Goal: Communication & Community: Answer question/provide support

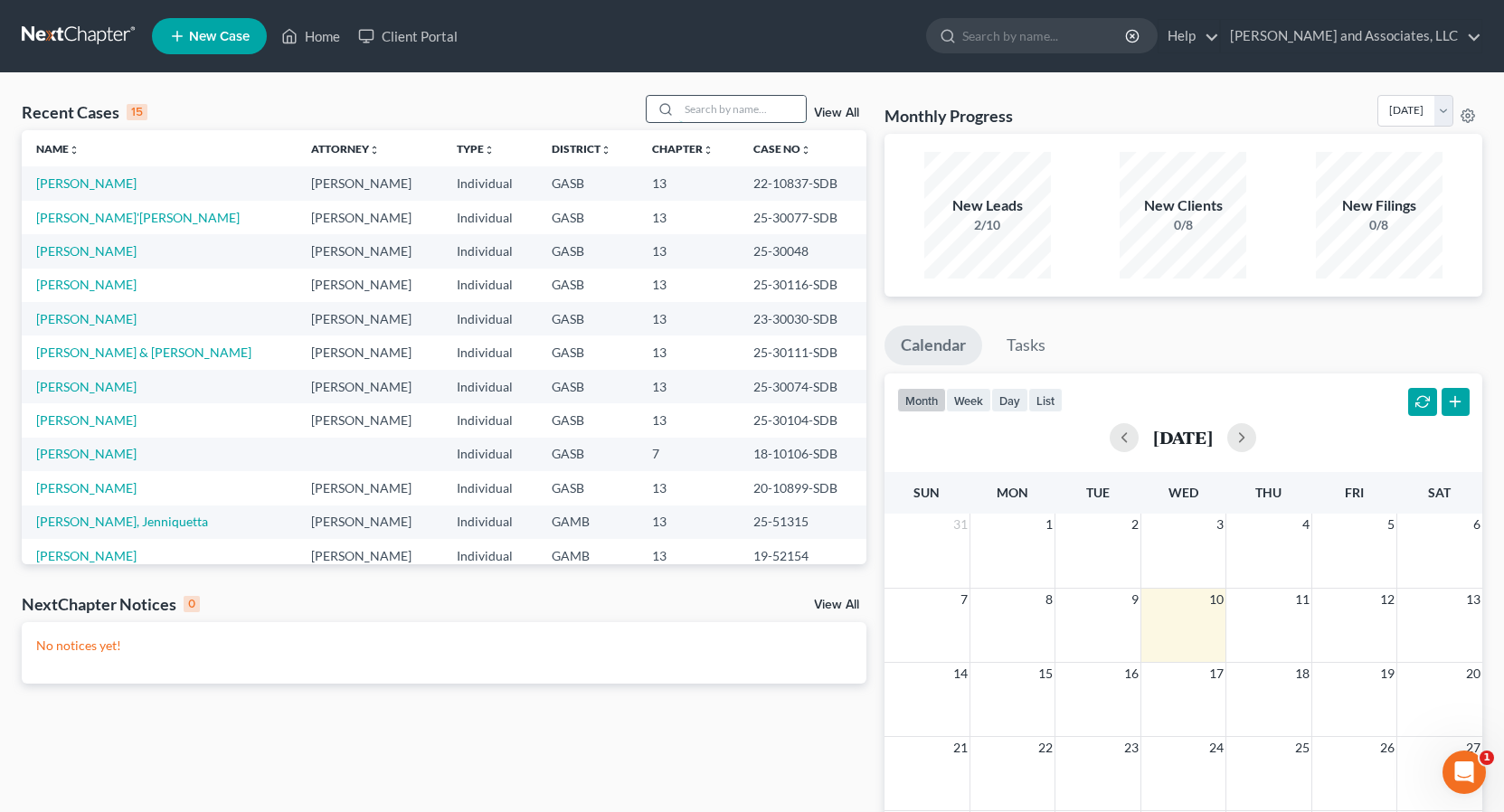
click at [704, 107] on input "search" at bounding box center [743, 109] width 127 height 26
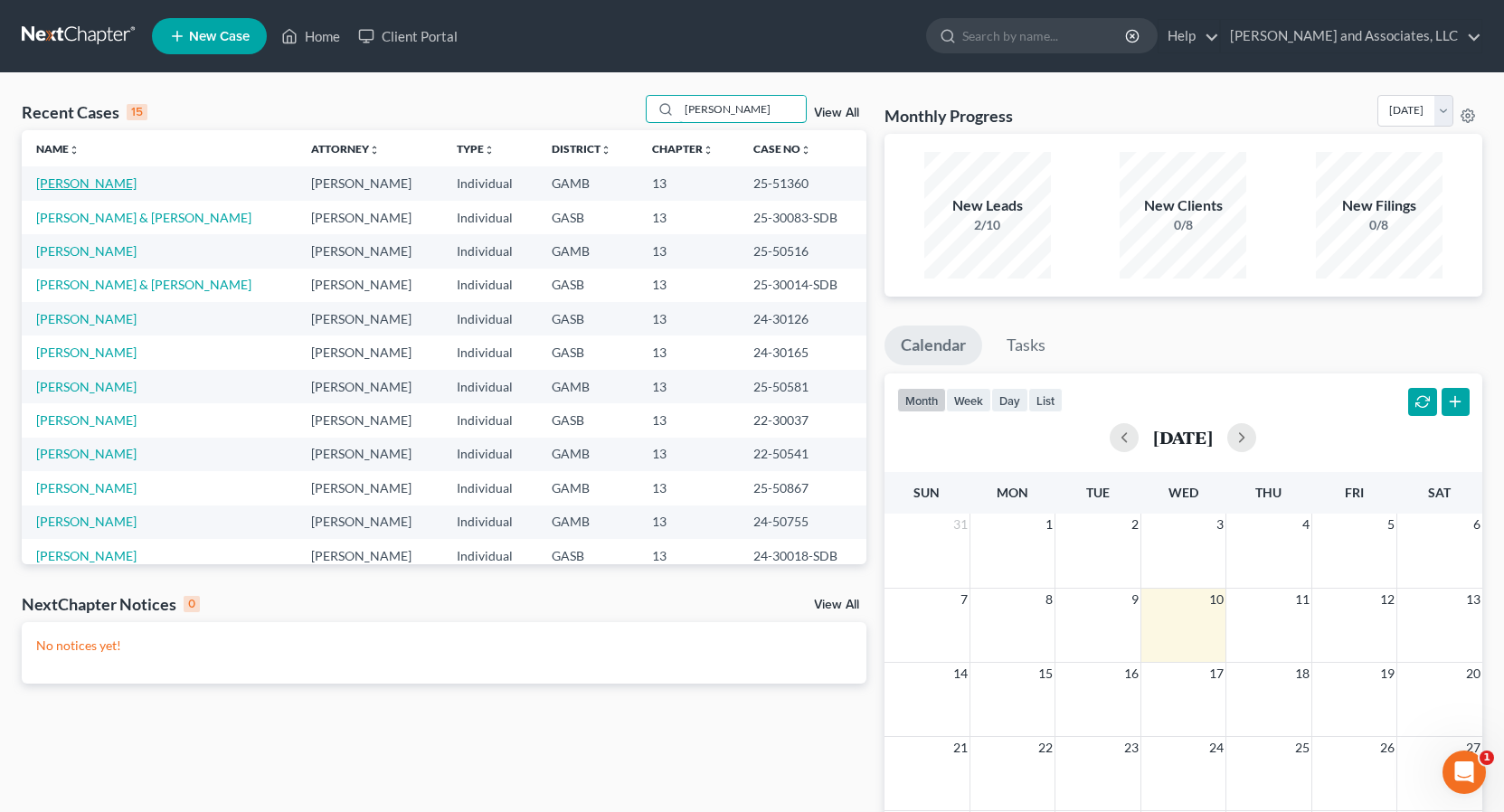
type input "[PERSON_NAME]"
click at [111, 184] on link "[PERSON_NAME]" at bounding box center [86, 183] width 100 height 16
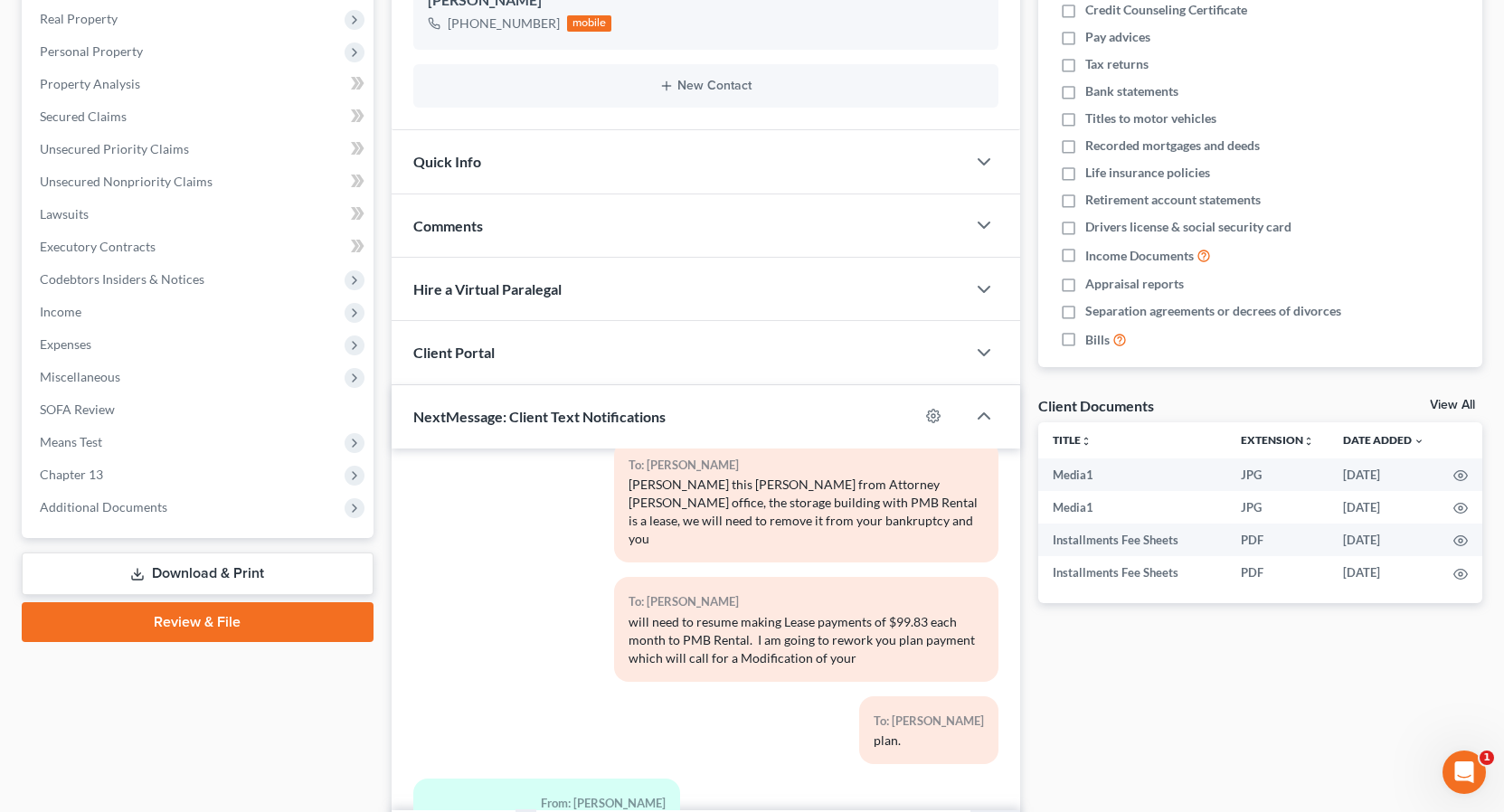
scroll to position [393, 0]
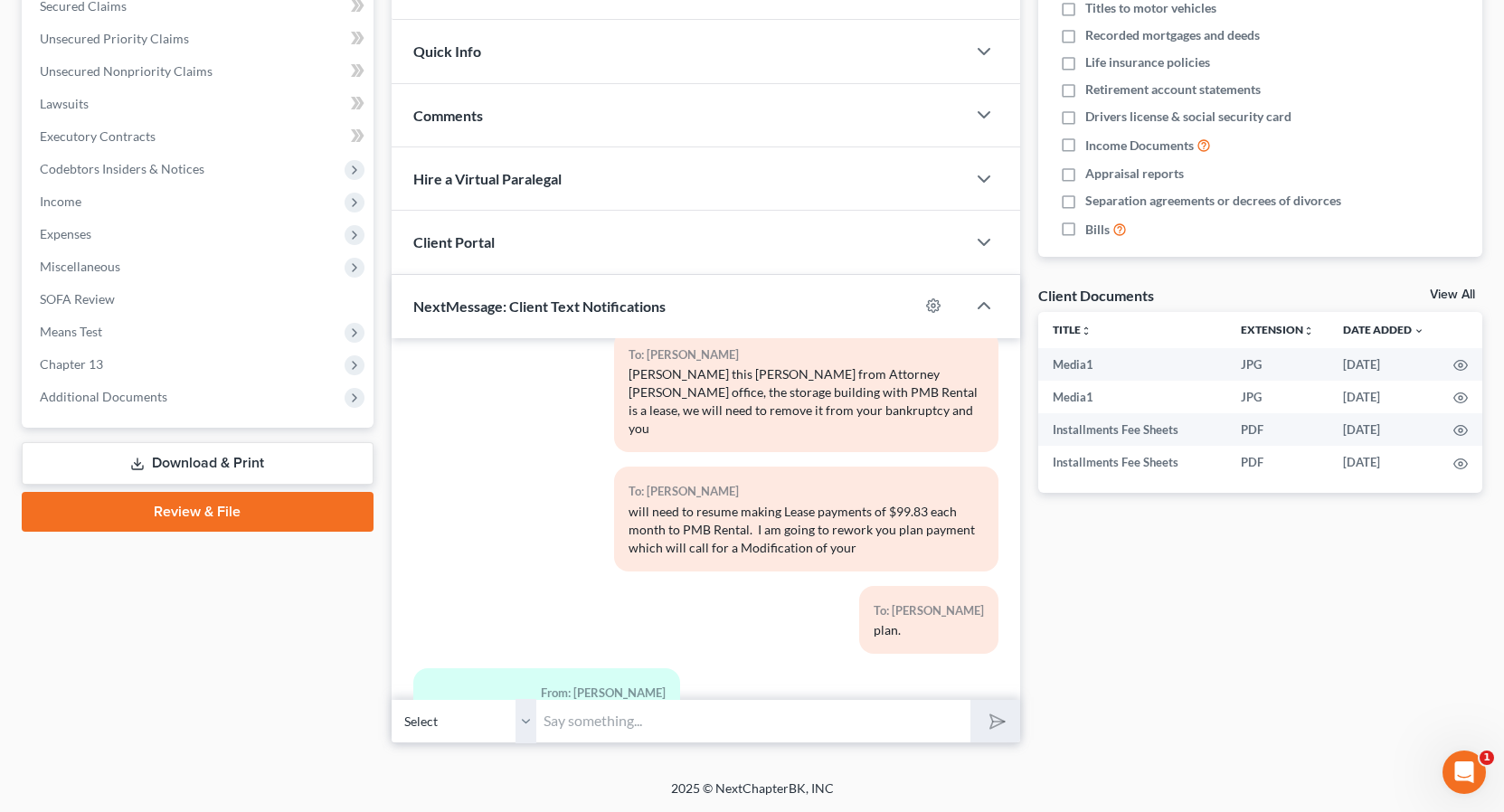
drag, startPoint x: 523, startPoint y: 723, endPoint x: 526, endPoint y: 735, distance: 12.4
click at [524, 723] on select "Select [PHONE_NUMBER] - [PERSON_NAME]" at bounding box center [464, 721] width 145 height 45
click at [391, 699] on select "Select [PHONE_NUMBER] - [PERSON_NAME]" at bounding box center [464, 721] width 145 height 45
click at [565, 717] on input "text" at bounding box center [753, 721] width 434 height 45
click at [1223, 633] on div "Docs Tasks Events Fees Timer 0% Completed Nothing here yet! Credit Counseling C…" at bounding box center [1260, 261] width 463 height 963
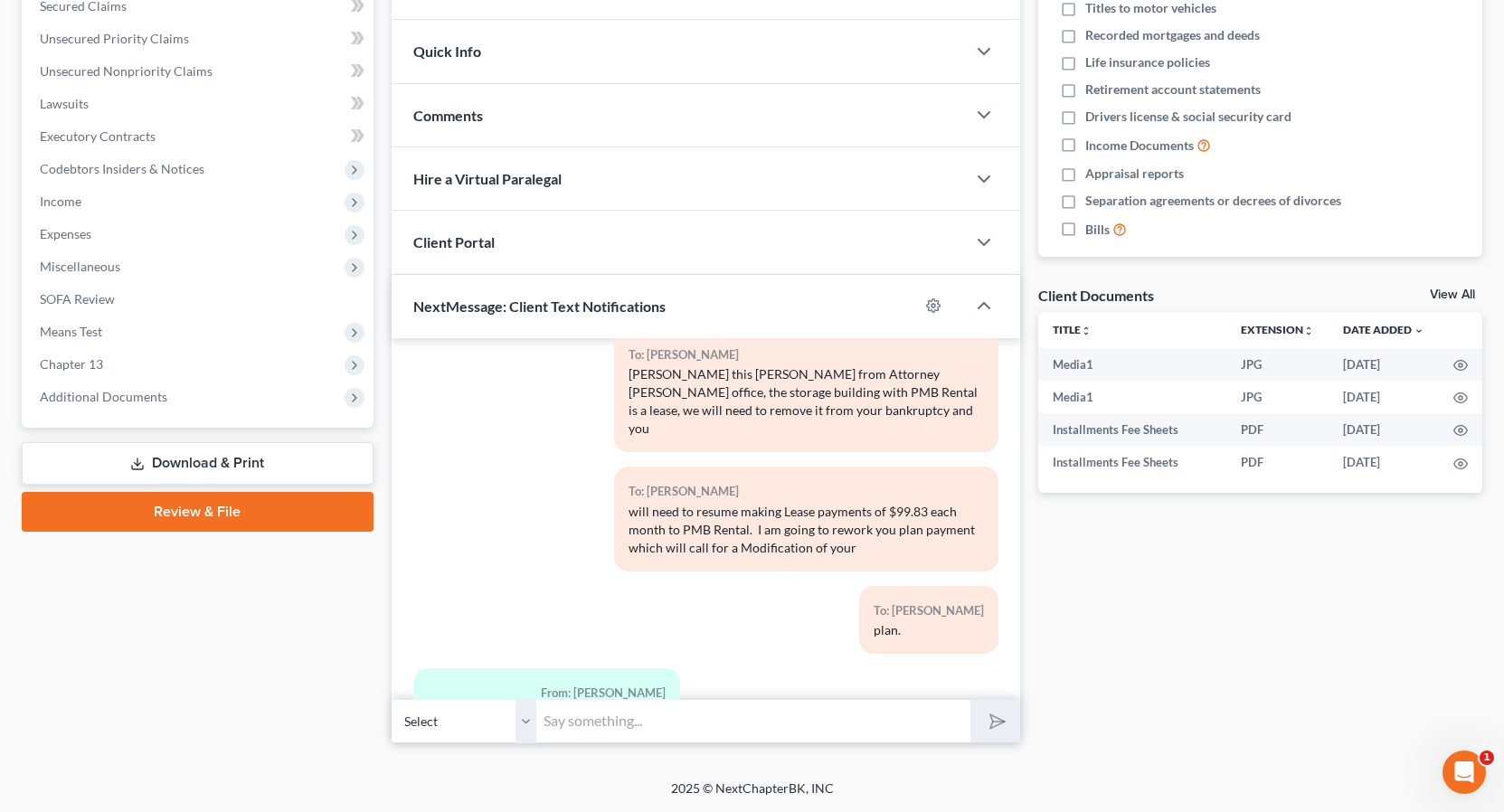
click at [543, 720] on input "text" at bounding box center [753, 721] width 434 height 45
click at [557, 721] on input "text" at bounding box center [753, 721] width 434 height 45
type input "[PERSON_NAME] this is [PERSON_NAME], give me a call when you get a moment. I wa…"
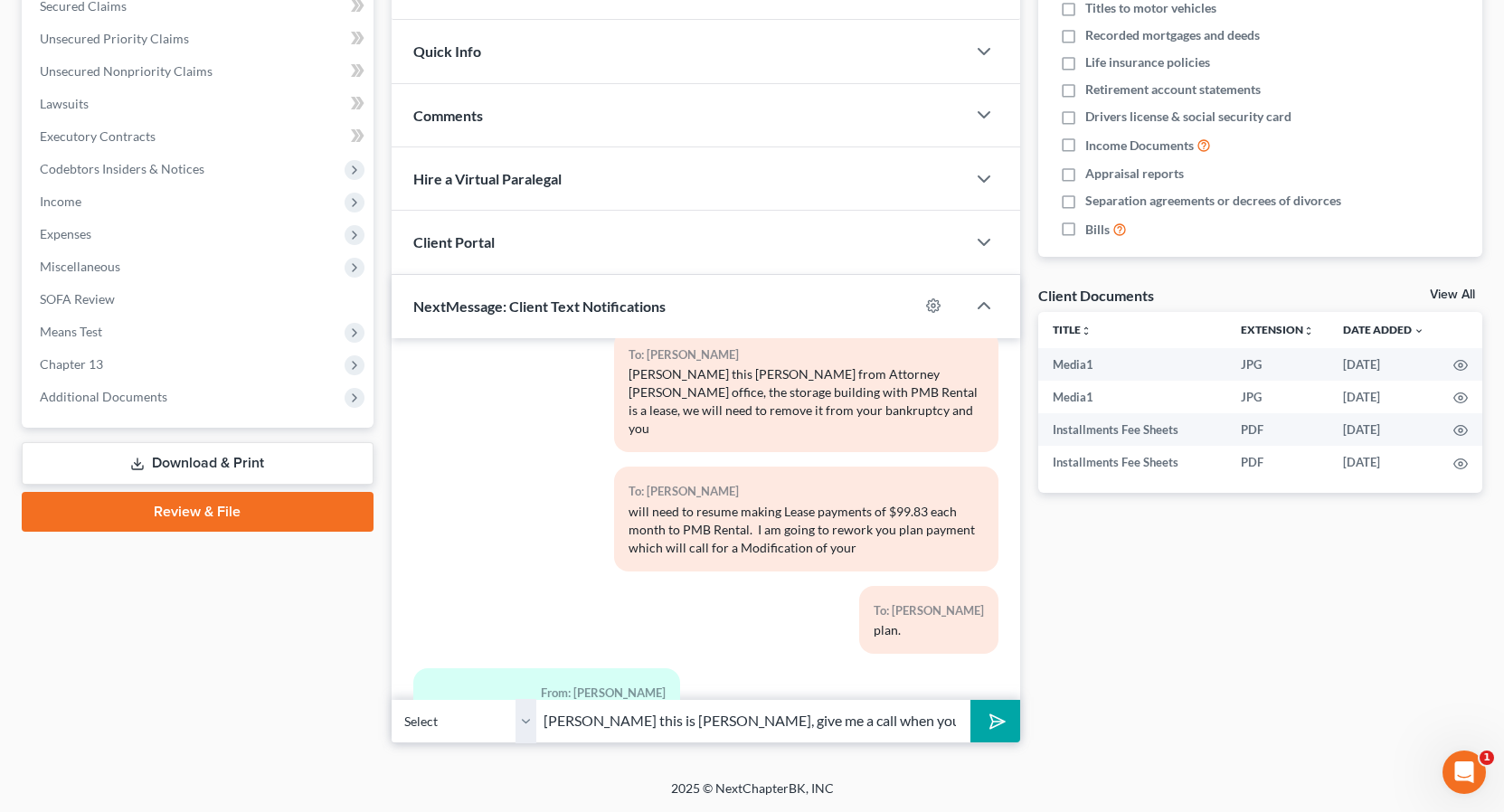
click at [999, 723] on icon "submit" at bounding box center [995, 721] width 26 height 26
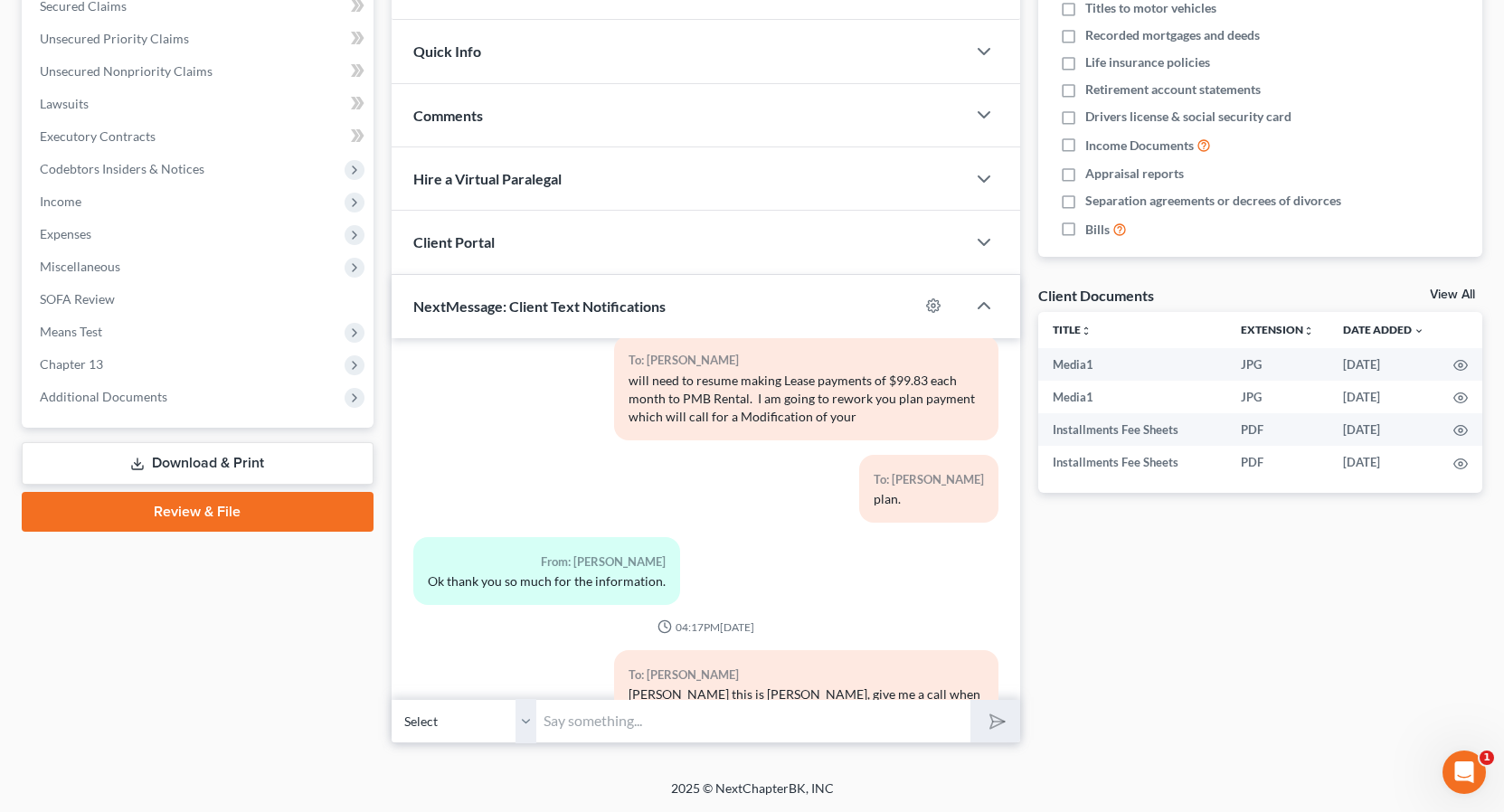
drag, startPoint x: 1500, startPoint y: 627, endPoint x: 1508, endPoint y: 631, distance: 8.9
click at [1504, 633] on html "Home New Case Client Portal [PERSON_NAME] and Associates, LLC [EMAIL_ADDRESS][D…" at bounding box center [752, 209] width 1504 height 1205
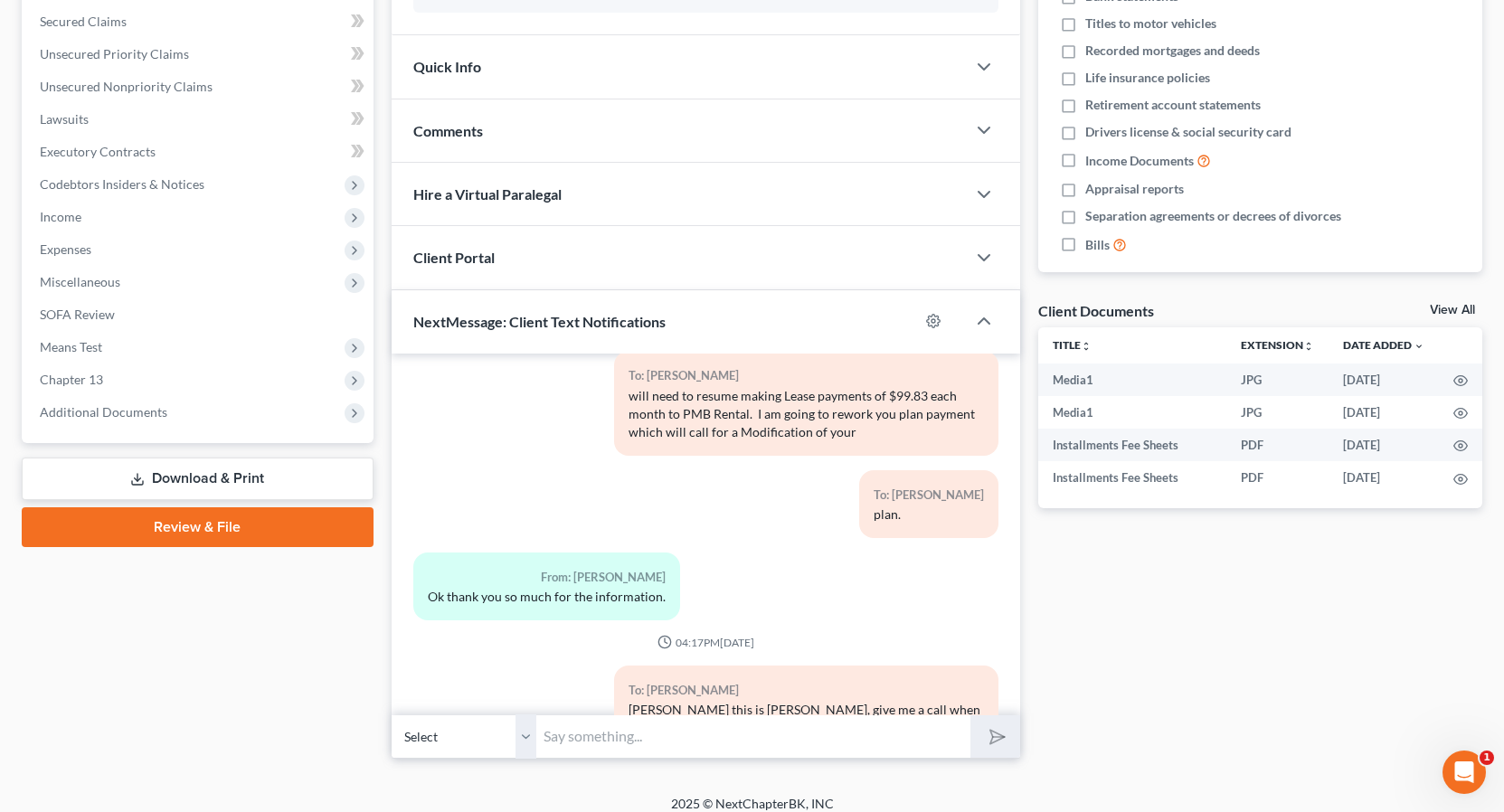
scroll to position [393, 0]
